Goal: Information Seeking & Learning: Learn about a topic

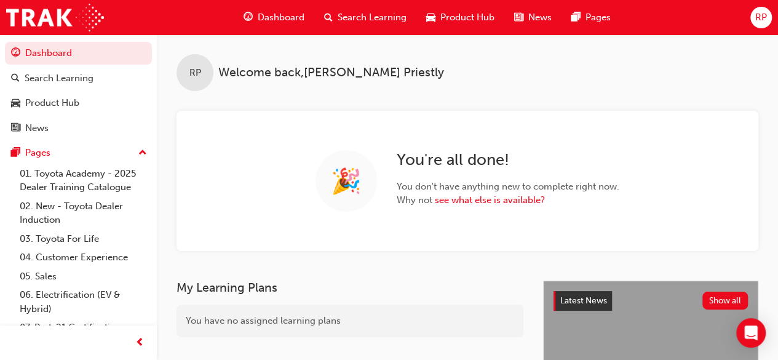
click at [357, 17] on span "Search Learning" at bounding box center [372, 17] width 69 height 14
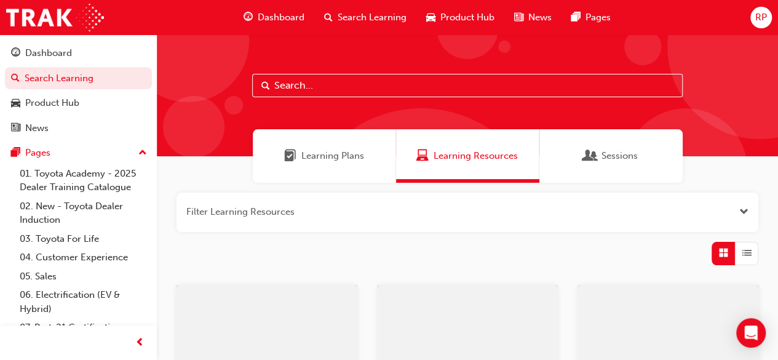
click at [314, 86] on input "text" at bounding box center [467, 85] width 431 height 23
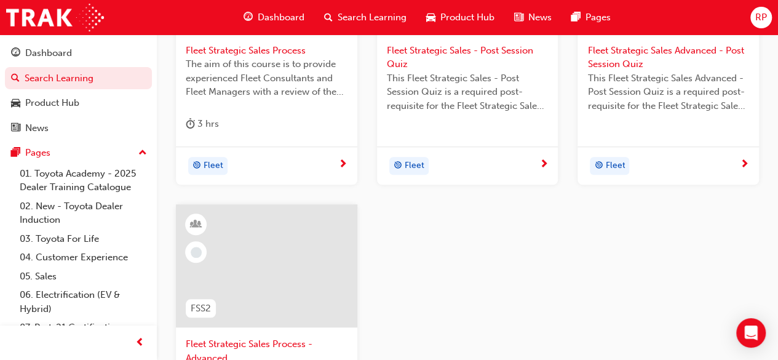
scroll to position [431, 0]
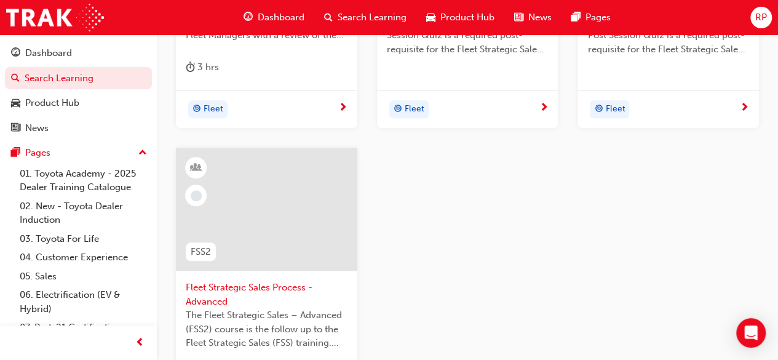
type input "fss"
click at [236, 287] on span "Fleet Strategic Sales Process - Advanced" at bounding box center [267, 295] width 162 height 28
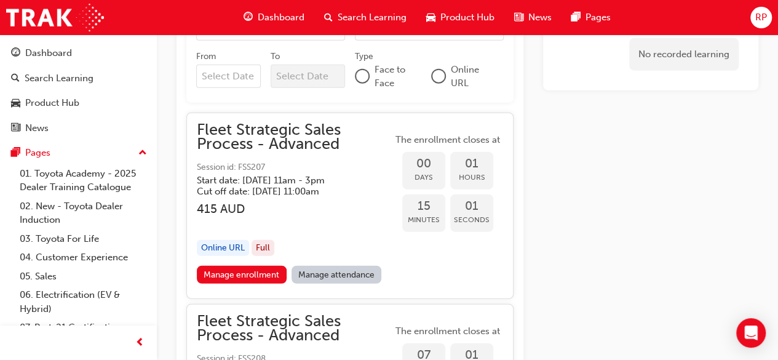
scroll to position [1585, 0]
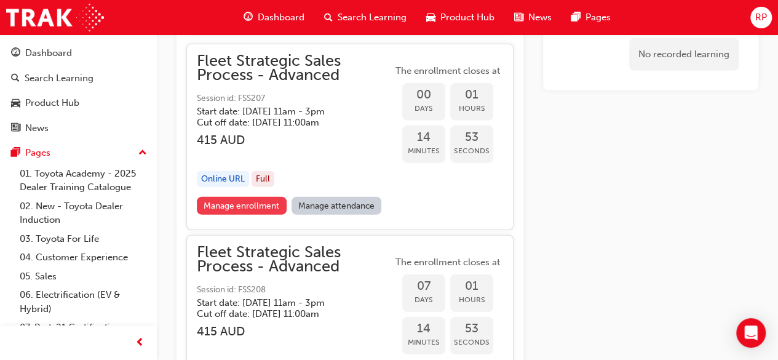
click at [258, 201] on link "Manage enrollment" at bounding box center [242, 206] width 90 height 18
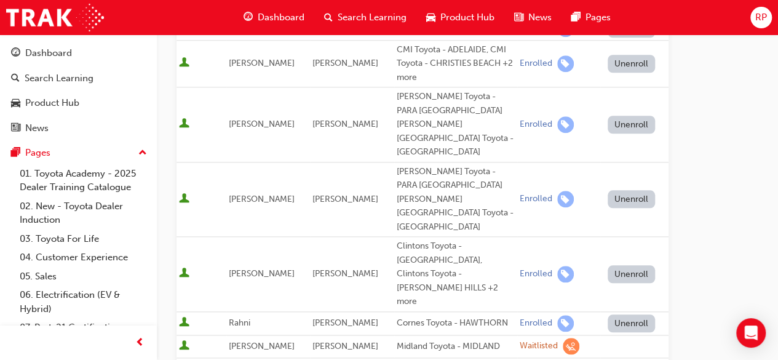
scroll to position [395, 0]
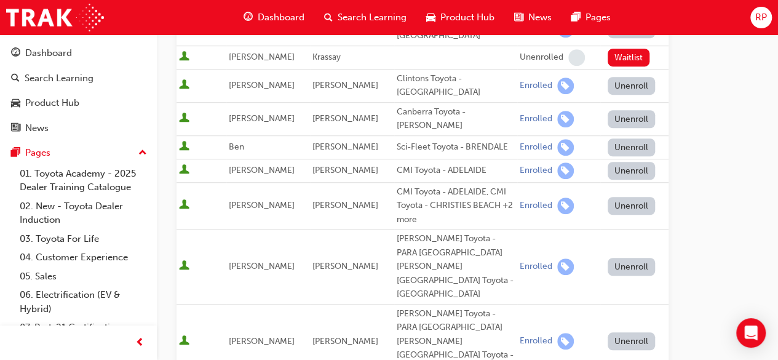
drag, startPoint x: 473, startPoint y: 130, endPoint x: 342, endPoint y: 116, distance: 131.2
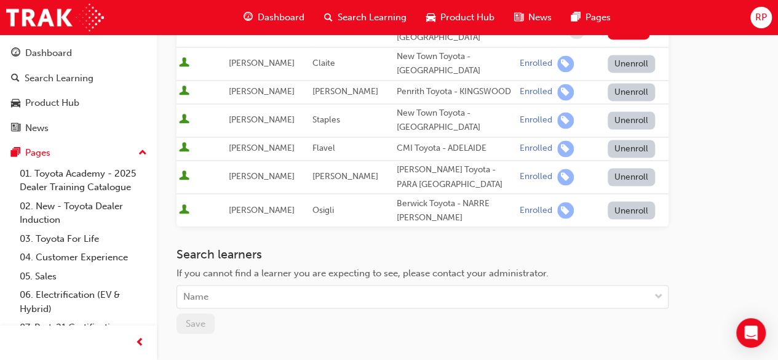
scroll to position [1010, 0]
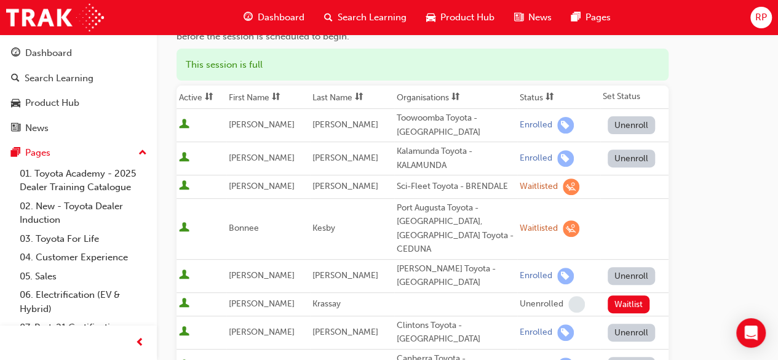
scroll to position [149, 0]
